Goal: Navigation & Orientation: Go to known website

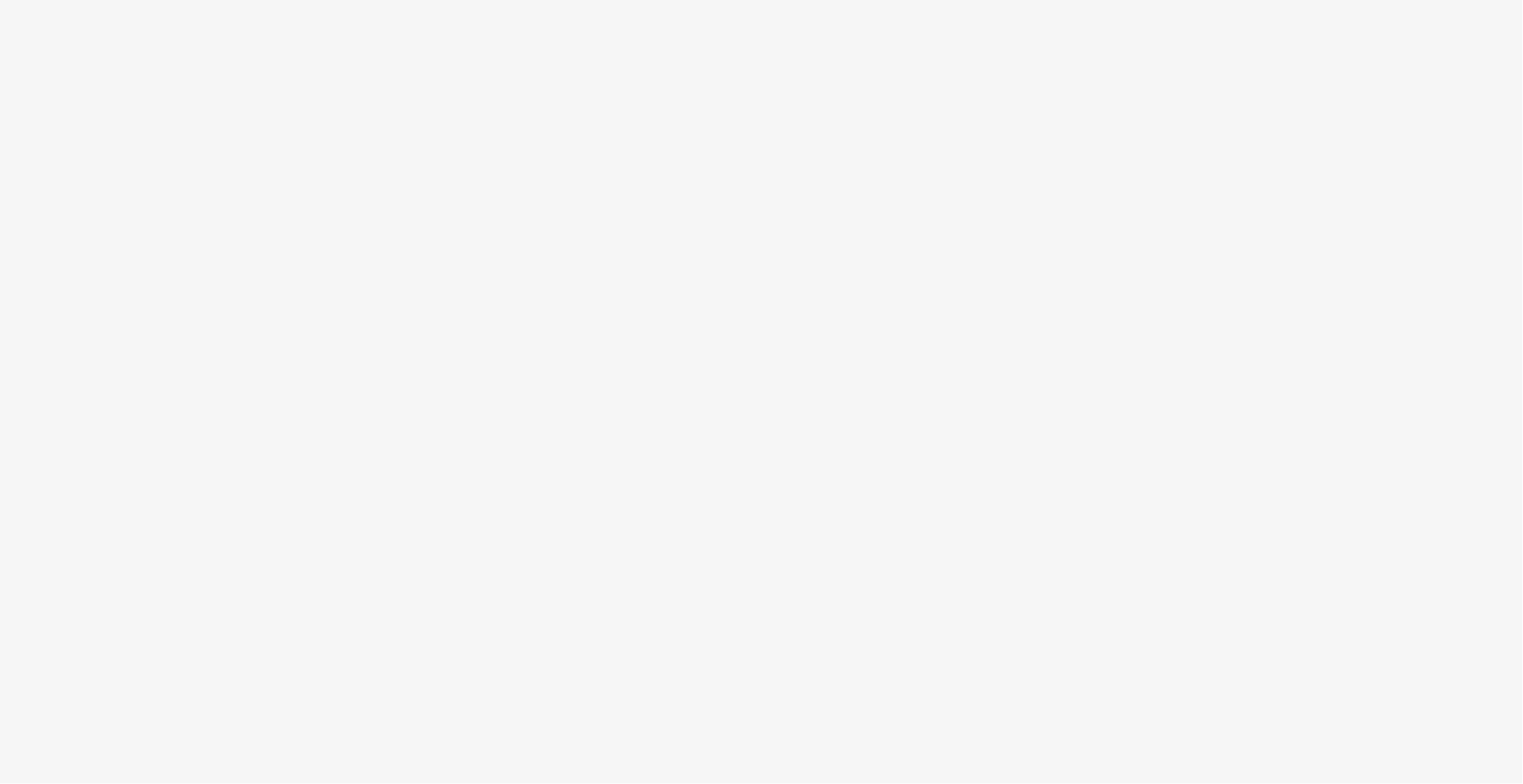
click at [690, 318] on body at bounding box center [761, 392] width 1523 height 784
